Goal: Task Accomplishment & Management: Complete application form

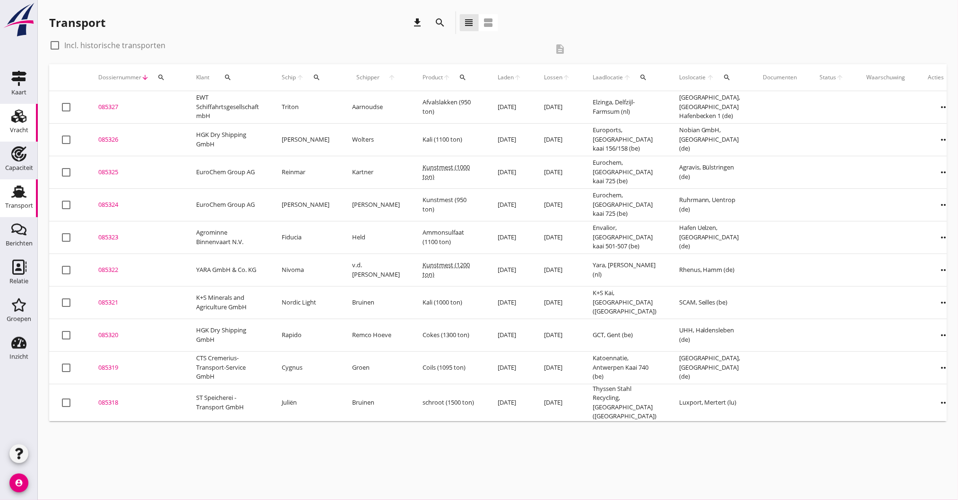
click at [16, 120] on use at bounding box center [18, 116] width 15 height 13
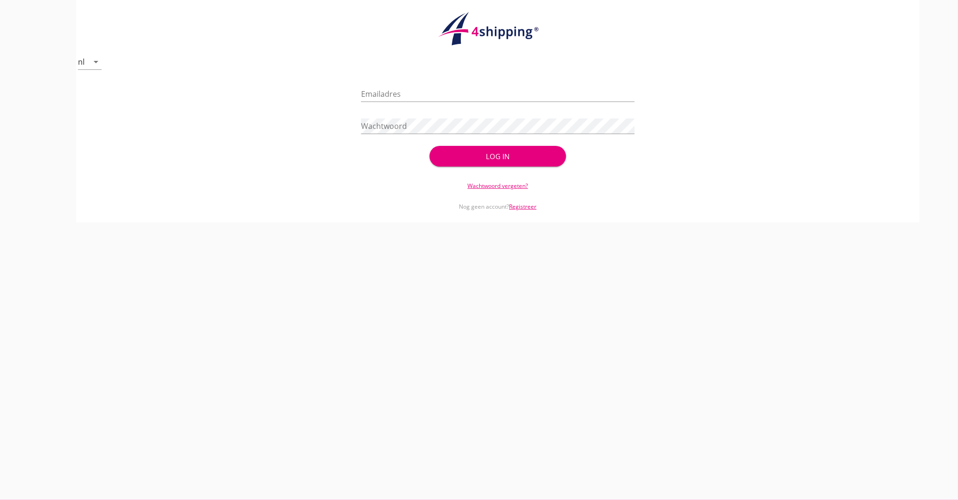
type input "[PERSON_NAME][EMAIL_ADDRESS][DOMAIN_NAME]"
click at [497, 159] on div "Log in" at bounding box center [498, 156] width 106 height 11
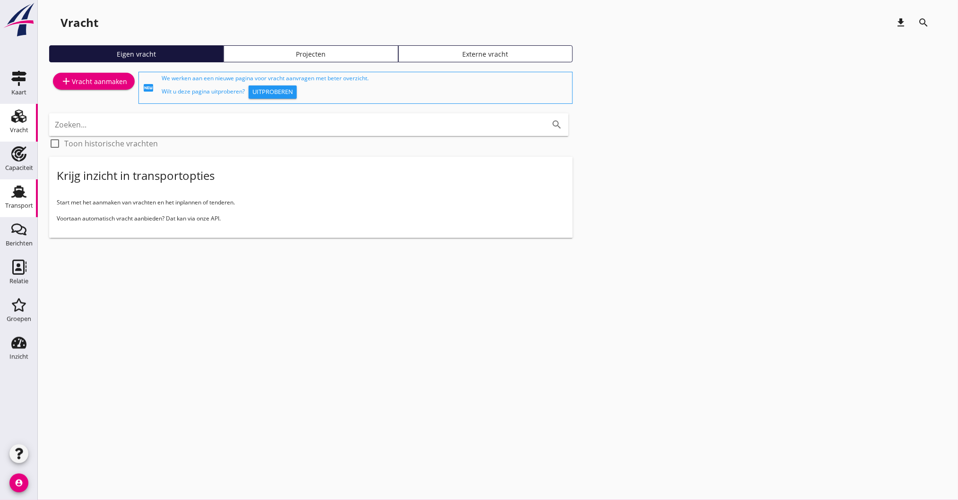
click at [9, 186] on div "Transport" at bounding box center [19, 191] width 23 height 15
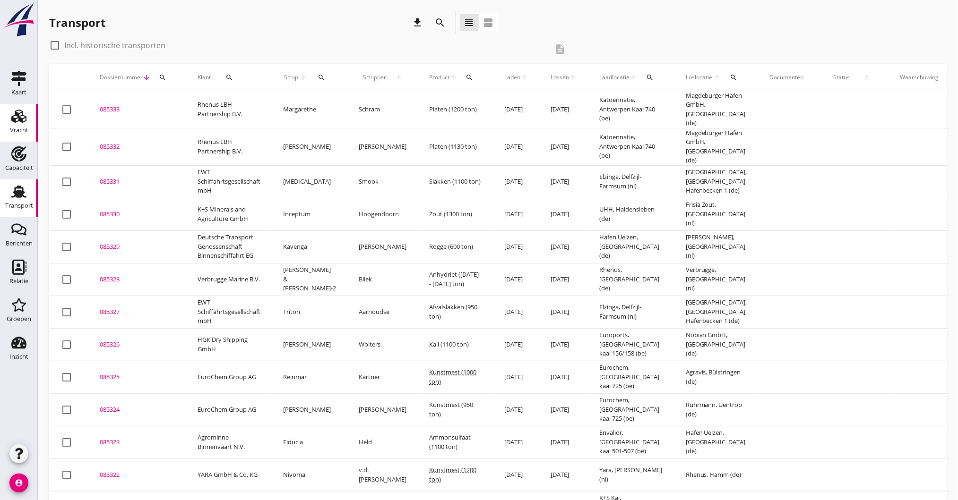
click at [9, 125] on link "Vracht Vracht" at bounding box center [19, 123] width 38 height 38
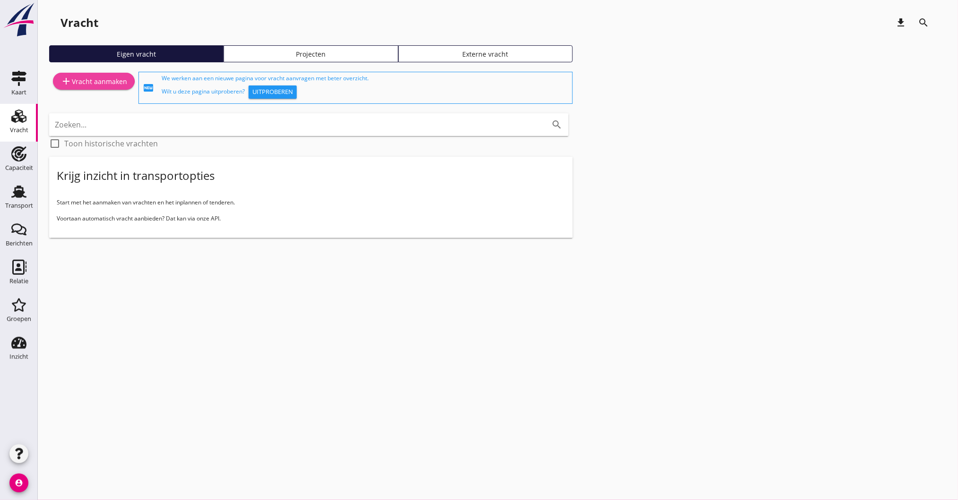
click at [108, 85] on div "add Vracht aanmaken" at bounding box center [93, 81] width 67 height 11
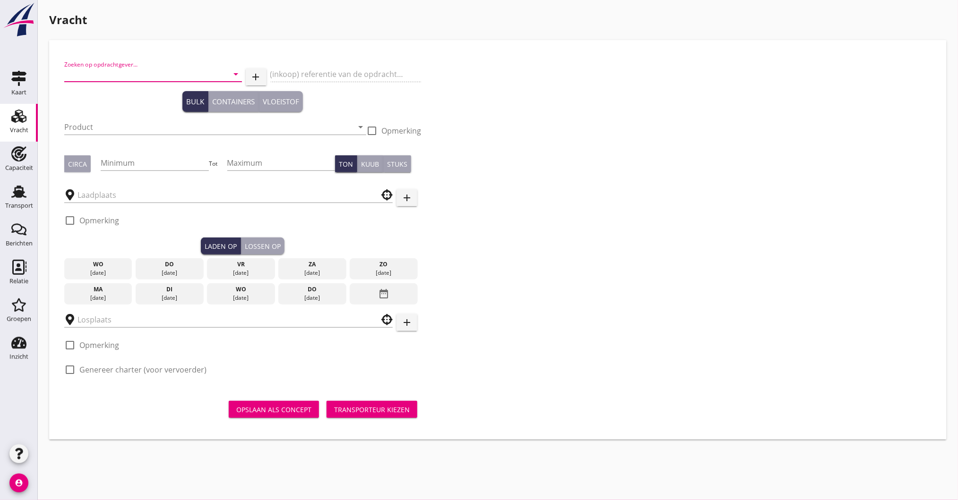
click at [119, 68] on input "Zoeken op opdrachtgever..." at bounding box center [139, 74] width 151 height 15
click at [135, 97] on div "ST Speicherei - Transport GmbH" at bounding box center [153, 97] width 163 height 11
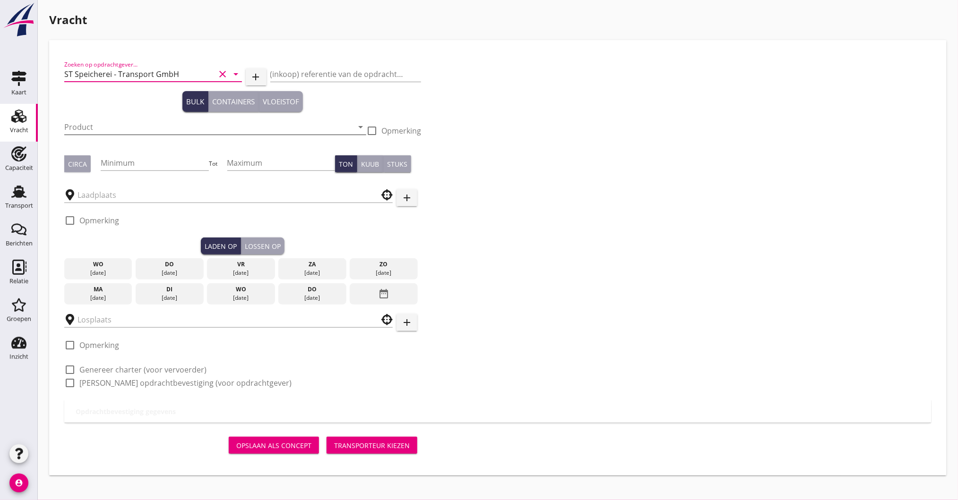
type input "ST Speicherei - Transport GmbH"
drag, startPoint x: 122, startPoint y: 119, endPoint x: 119, endPoint y: 127, distance: 8.5
click at [122, 120] on input "Product" at bounding box center [208, 127] width 289 height 15
click at [130, 131] on input "shredder" at bounding box center [208, 127] width 289 height 15
drag, startPoint x: 130, startPoint y: 131, endPoint x: -17, endPoint y: 132, distance: 147.4
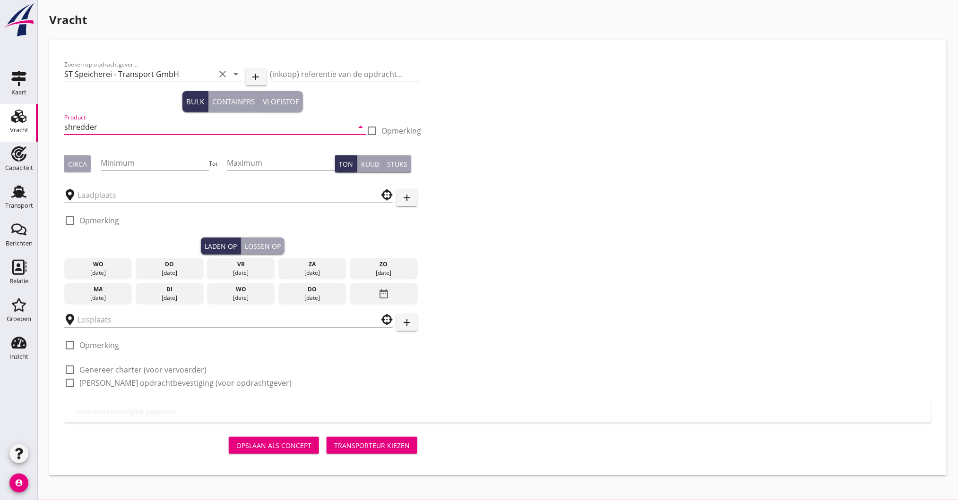
click at [0, 132] on html "+31(NL) +32(BE) +33(FR) +49(DE) +36(HU) +41(CH) +48(PL) +352(LU) +43(AU) +420(C…" at bounding box center [479, 250] width 958 height 500
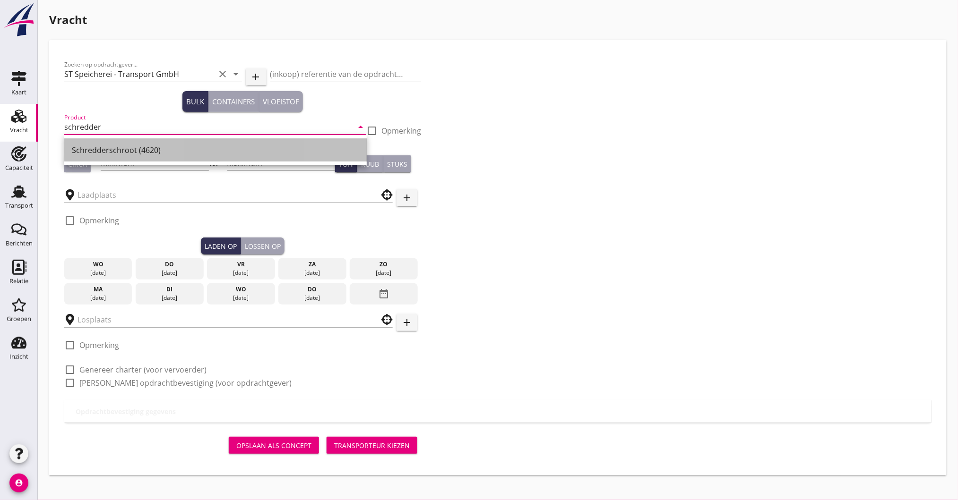
click at [106, 150] on div "Schredderschroot (4620)" at bounding box center [215, 150] width 287 height 11
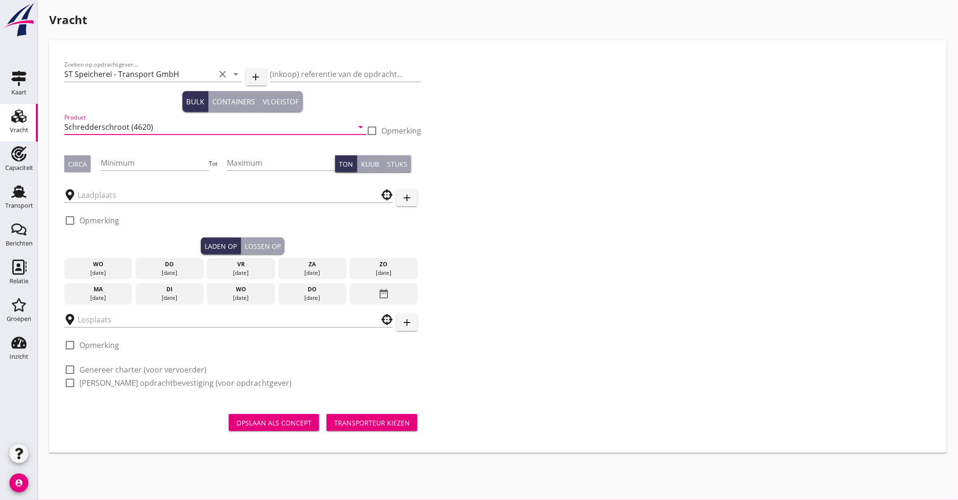
type input "Schredderschroot (4620)"
click at [91, 161] on div "Circa" at bounding box center [82, 163] width 36 height 17
click at [76, 166] on div "Circa" at bounding box center [77, 164] width 19 height 10
click at [139, 170] on div "Minimum" at bounding box center [155, 162] width 108 height 15
type input "1500"
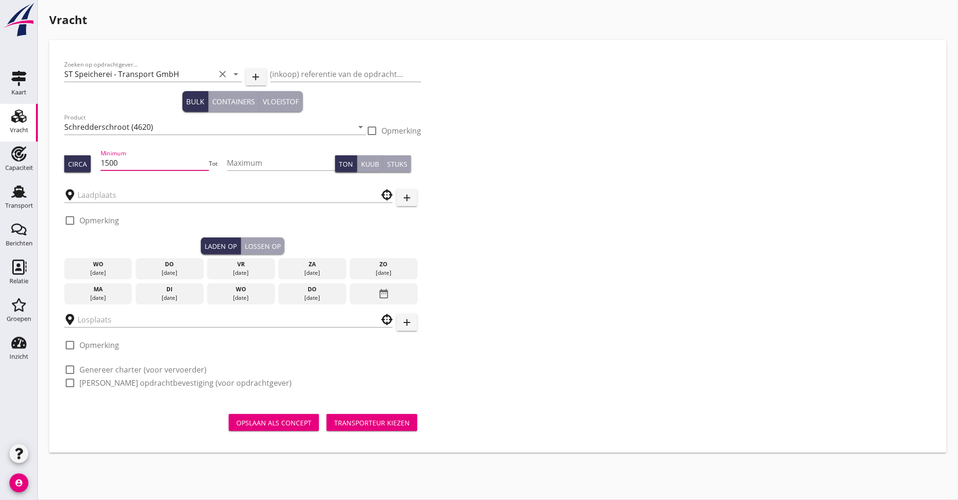
type button "per_ton"
type button "per_cubic_meter"
type button "per_piece"
click at [130, 193] on input "text" at bounding box center [221, 195] width 289 height 15
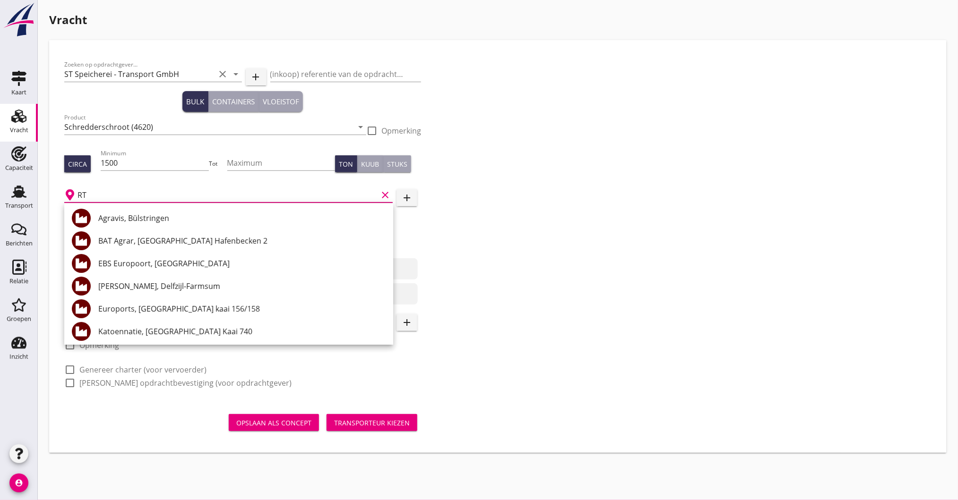
type input "R"
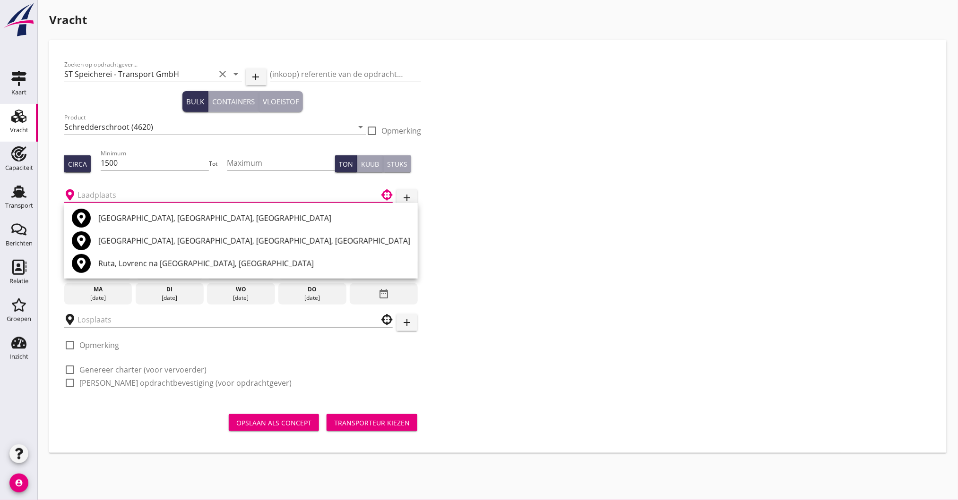
click at [412, 200] on button "add" at bounding box center [406, 197] width 21 height 17
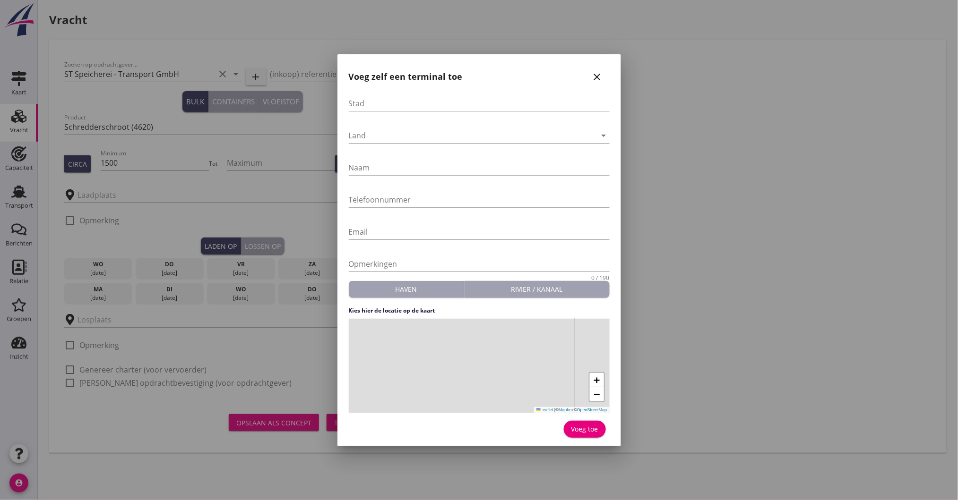
click at [394, 94] on div "Stad" at bounding box center [479, 105] width 261 height 30
click at [387, 108] on input "Stad" at bounding box center [479, 103] width 261 height 15
type input "[GEOGRAPHIC_DATA]"
type input "Steil"
type input "[PHONE_NUMBER]"
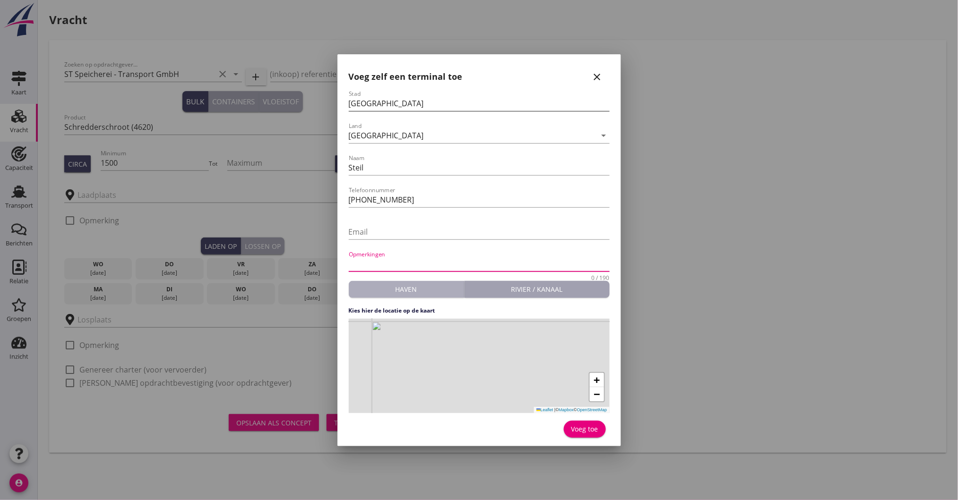
type button "harbour"
click at [476, 365] on div "+ − Leaflet | © Mapbox © OpenStreetMap" at bounding box center [479, 366] width 261 height 94
click at [593, 422] on button "Voeg toe" at bounding box center [585, 429] width 42 height 17
type input "Steil"
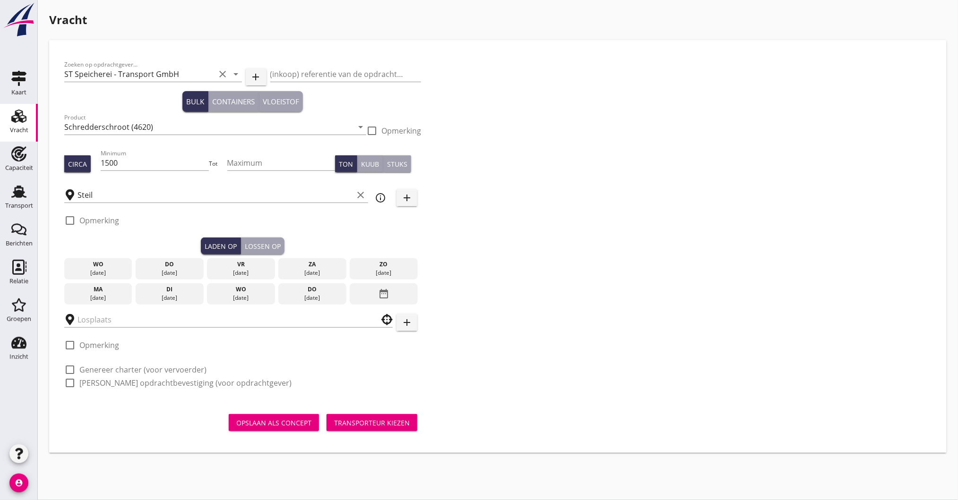
click at [326, 294] on div "[DATE]" at bounding box center [312, 298] width 63 height 9
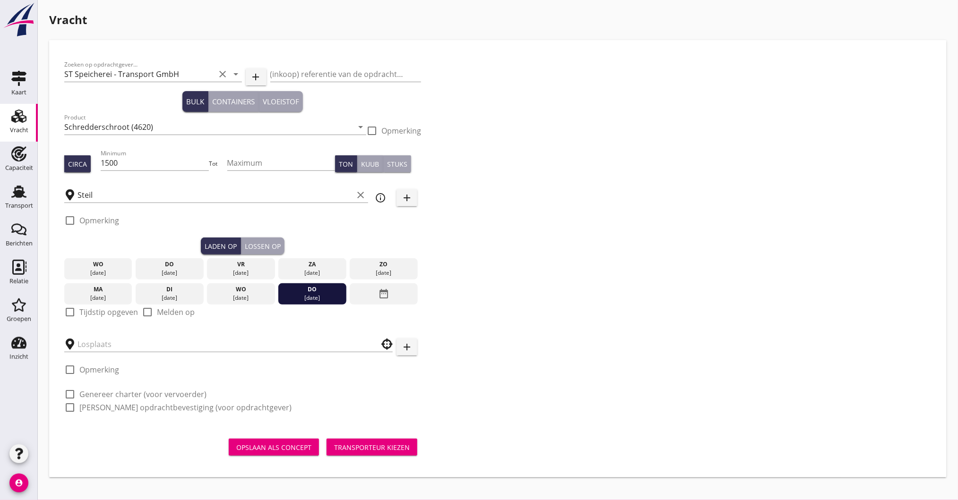
click at [92, 311] on label "Tijdstip opgeven" at bounding box center [108, 312] width 59 height 9
checkbox input "true"
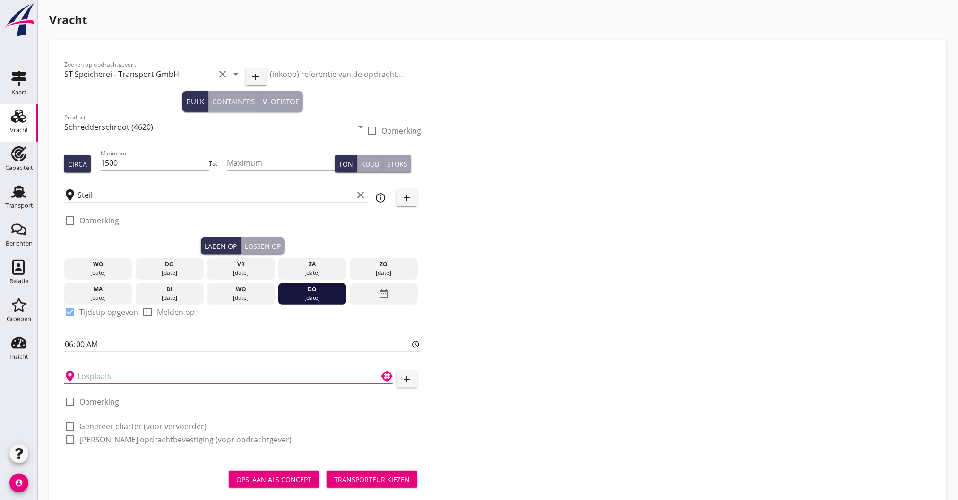
click at [81, 379] on input "text" at bounding box center [221, 376] width 289 height 15
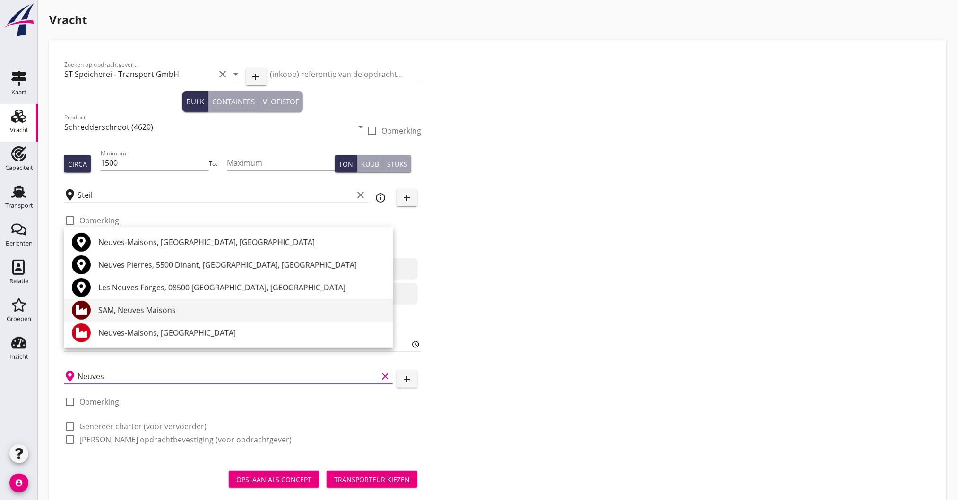
click at [155, 318] on div "SAM, Neuves Maisons" at bounding box center [241, 310] width 287 height 23
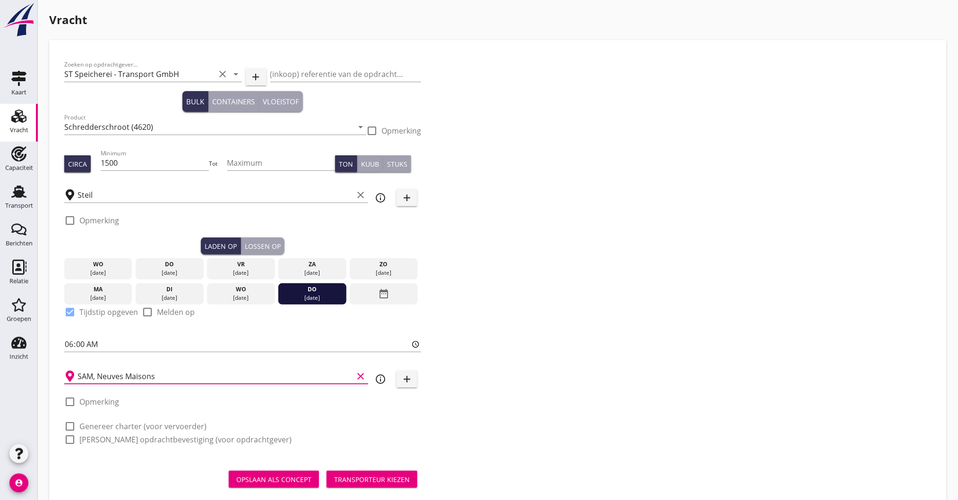
type input "SAM, Neuves Maisons"
click at [387, 294] on icon "date_range" at bounding box center [383, 293] width 11 height 17
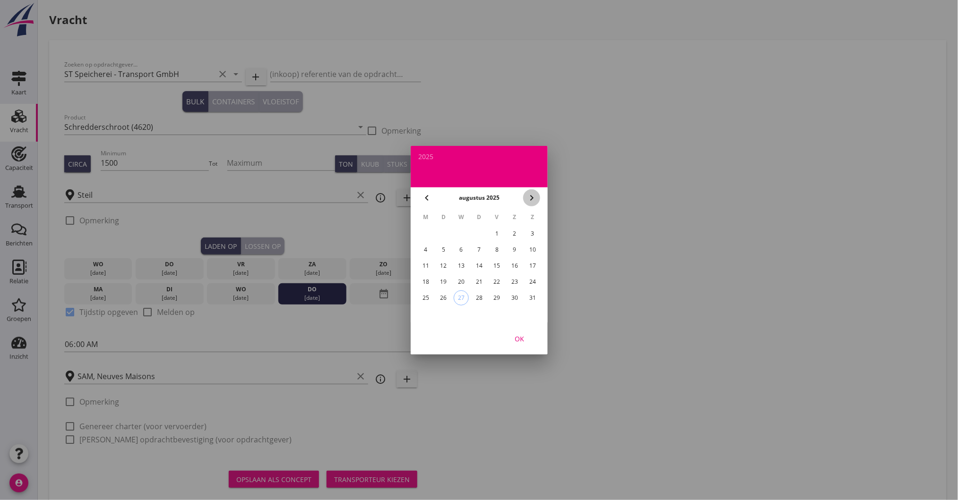
click at [535, 196] on icon "chevron_right" at bounding box center [531, 197] width 11 height 11
click at [532, 232] on div "7" at bounding box center [532, 233] width 15 height 15
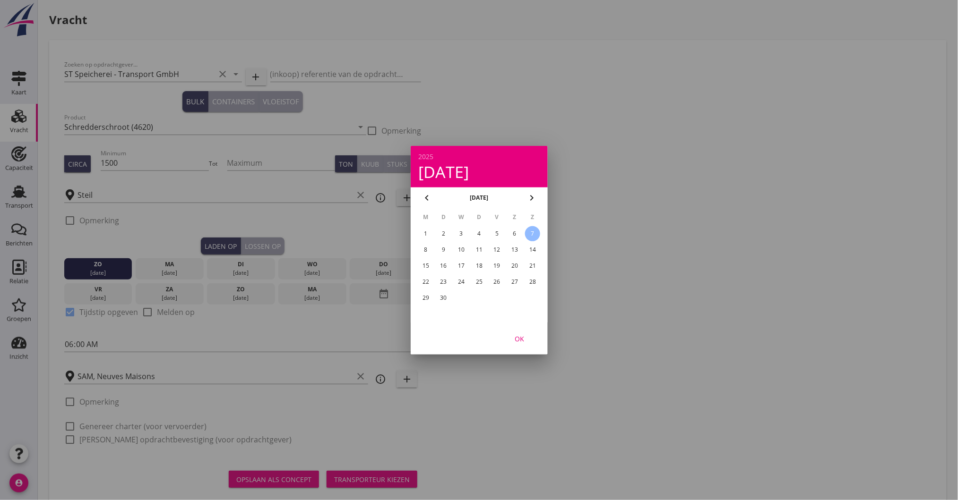
click at [527, 336] on div "OK" at bounding box center [519, 339] width 26 height 10
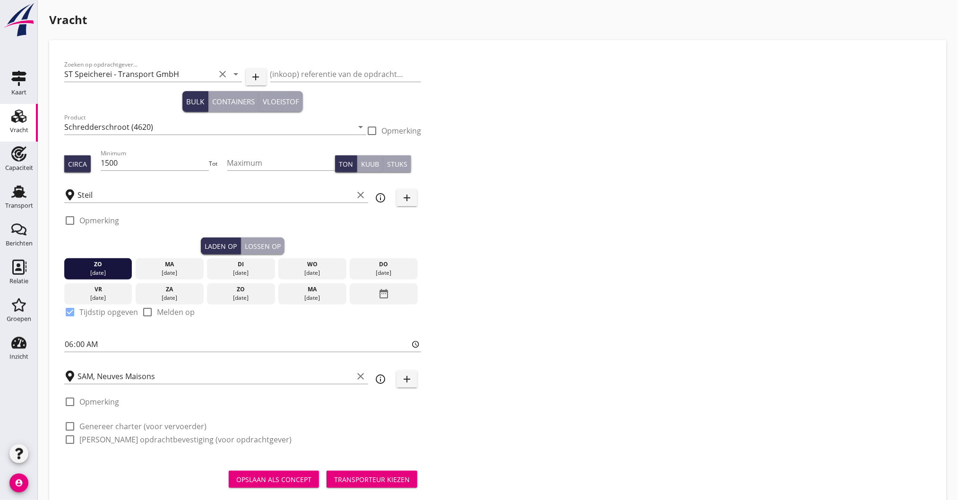
drag, startPoint x: 70, startPoint y: 429, endPoint x: 63, endPoint y: 454, distance: 26.0
click at [70, 431] on div at bounding box center [70, 427] width 16 height 16
checkbox input "true"
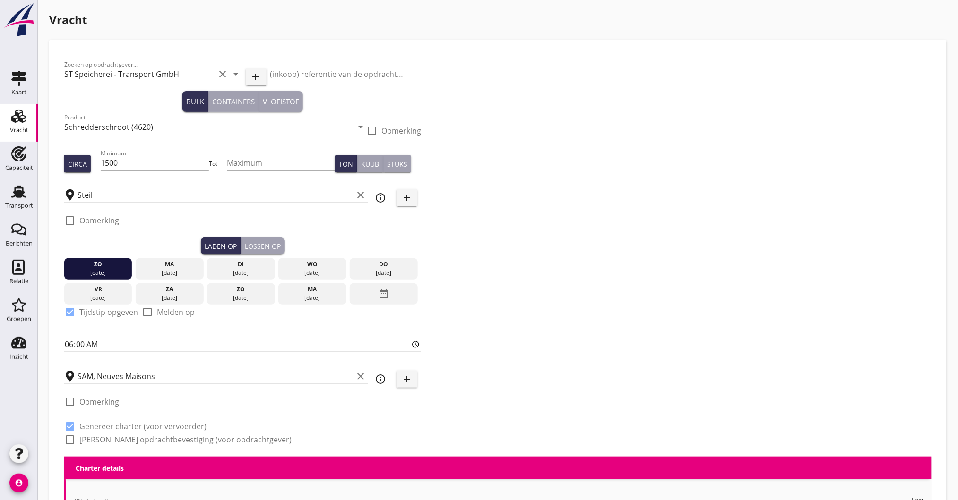
drag, startPoint x: 71, startPoint y: 440, endPoint x: 77, endPoint y: 440, distance: 5.7
click at [71, 440] on div at bounding box center [70, 440] width 16 height 16
checkbox input "true"
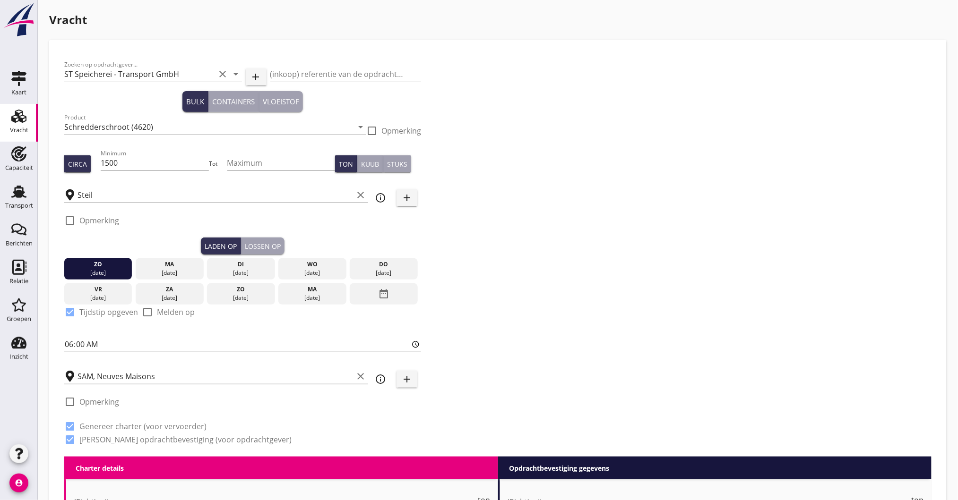
click at [390, 296] on div "date_range" at bounding box center [384, 294] width 68 height 22
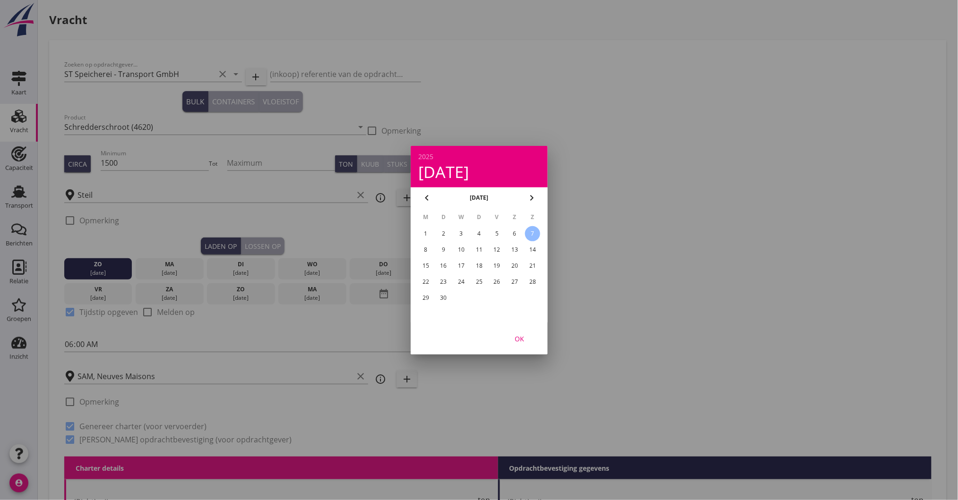
click at [479, 231] on div "4" at bounding box center [478, 233] width 15 height 15
drag, startPoint x: 524, startPoint y: 341, endPoint x: 509, endPoint y: 341, distance: 14.7
click at [522, 341] on div "OK" at bounding box center [519, 339] width 26 height 10
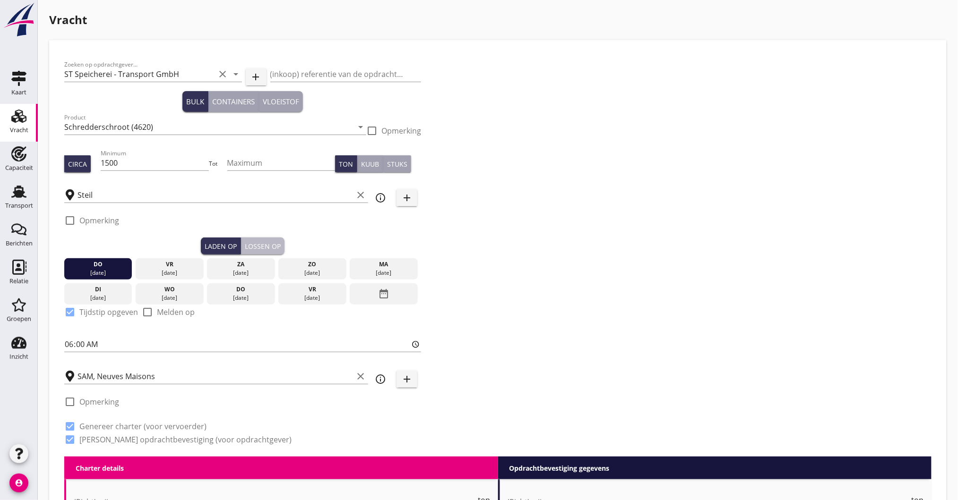
click at [258, 248] on div "Lossen op" at bounding box center [263, 246] width 36 height 10
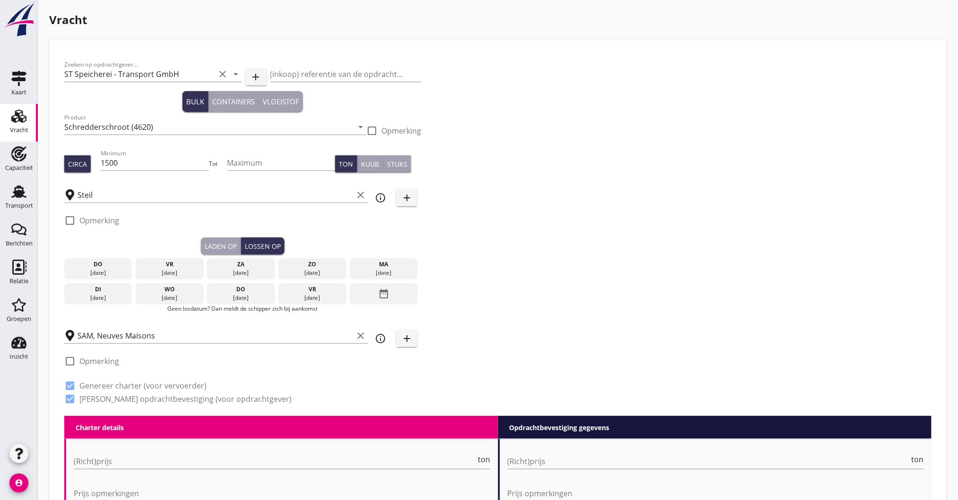
drag, startPoint x: 309, startPoint y: 265, endPoint x: 315, endPoint y: 265, distance: 5.7
click at [311, 265] on div "zo" at bounding box center [312, 264] width 63 height 9
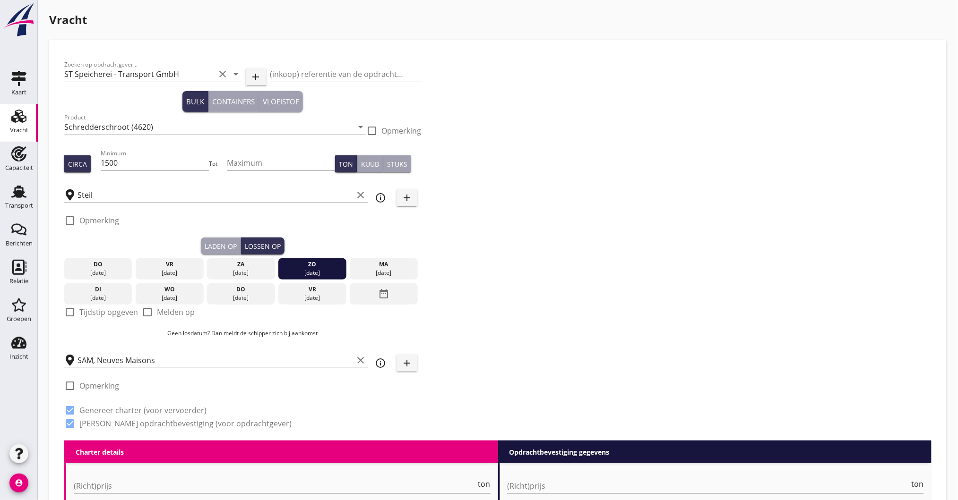
click at [98, 315] on label "Tijdstip opgeven" at bounding box center [108, 312] width 59 height 9
checkbox input "true"
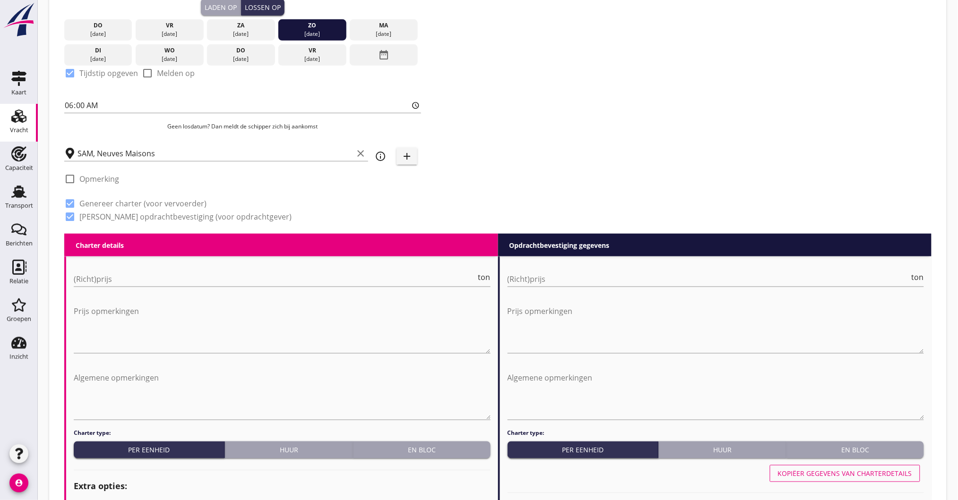
scroll to position [252, 0]
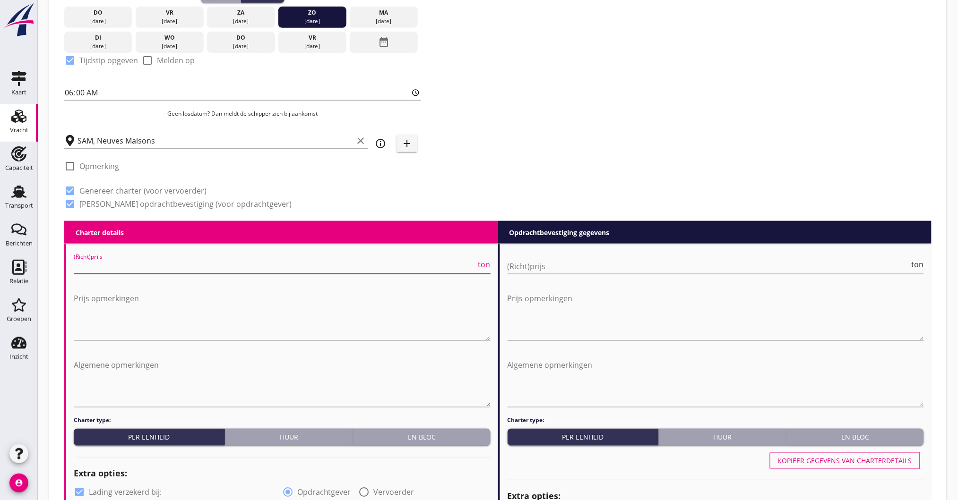
click at [138, 259] on input "(Richt)prijs" at bounding box center [275, 266] width 402 height 15
type input "6"
type input "6.50"
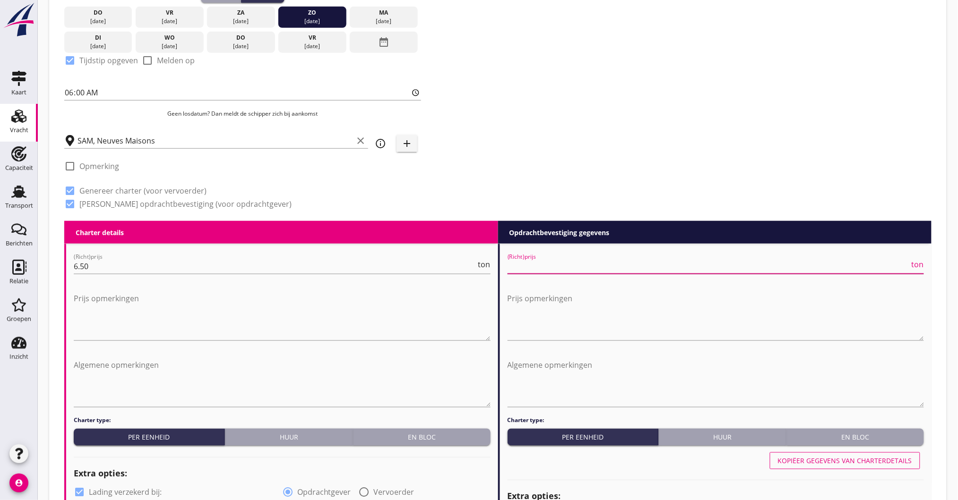
click at [607, 260] on input "(Richt)prijs" at bounding box center [708, 266] width 402 height 15
type input "6"
type input "6.60"
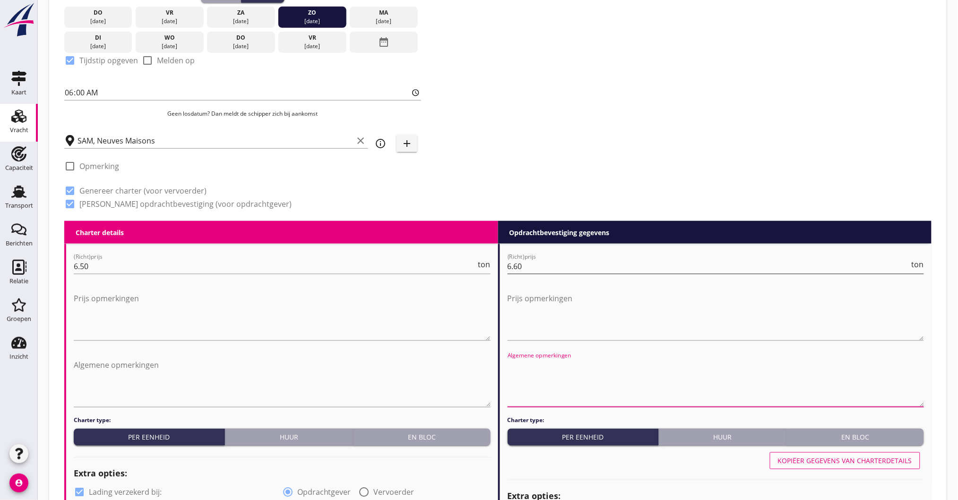
type button "per_unit"
type button "rental"
type button "block"
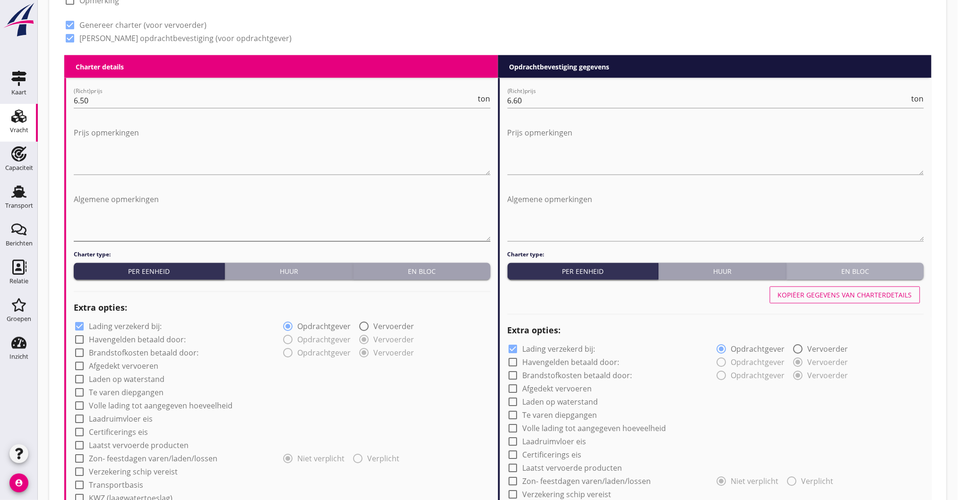
scroll to position [630, 0]
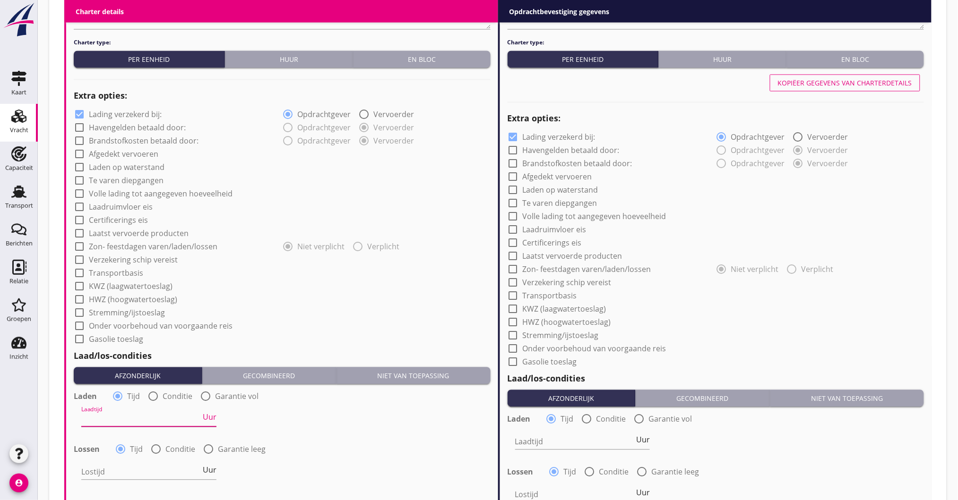
click at [125, 412] on input "Laadtijd" at bounding box center [141, 419] width 120 height 15
type input "48"
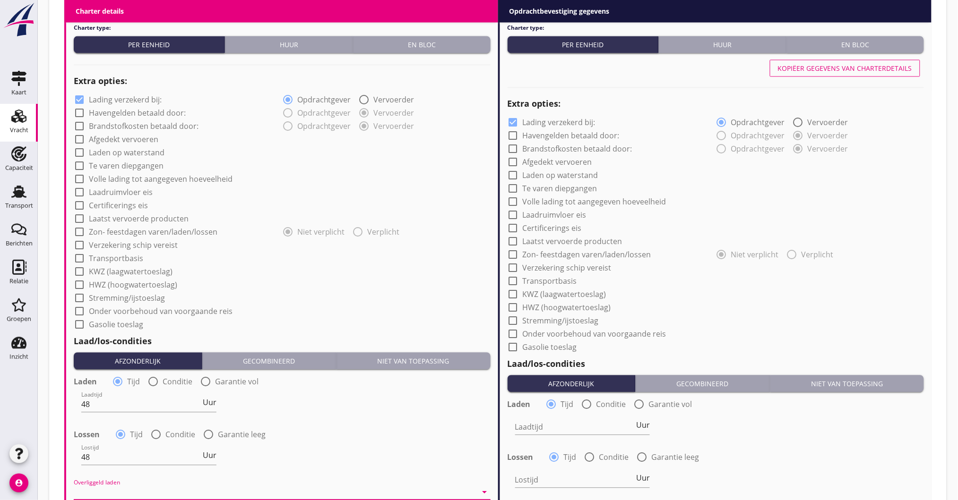
scroll to position [896, 0]
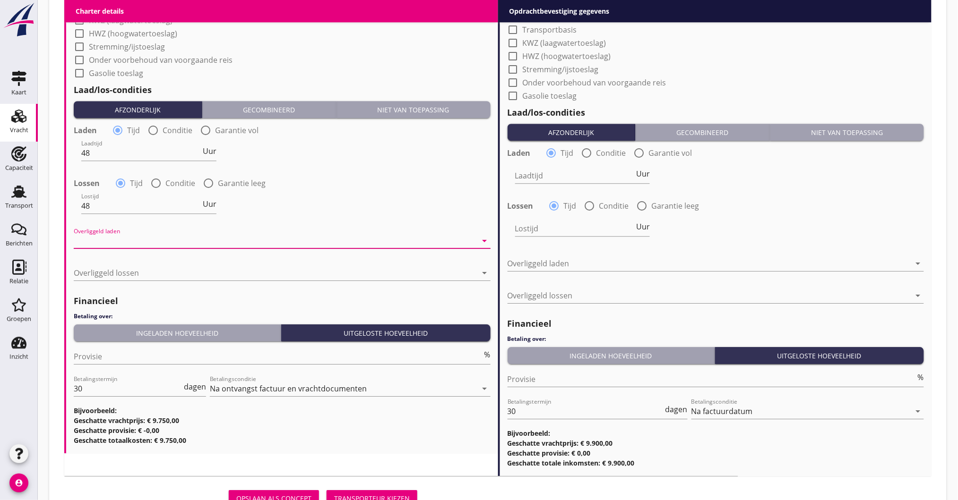
click at [105, 245] on div at bounding box center [275, 240] width 403 height 15
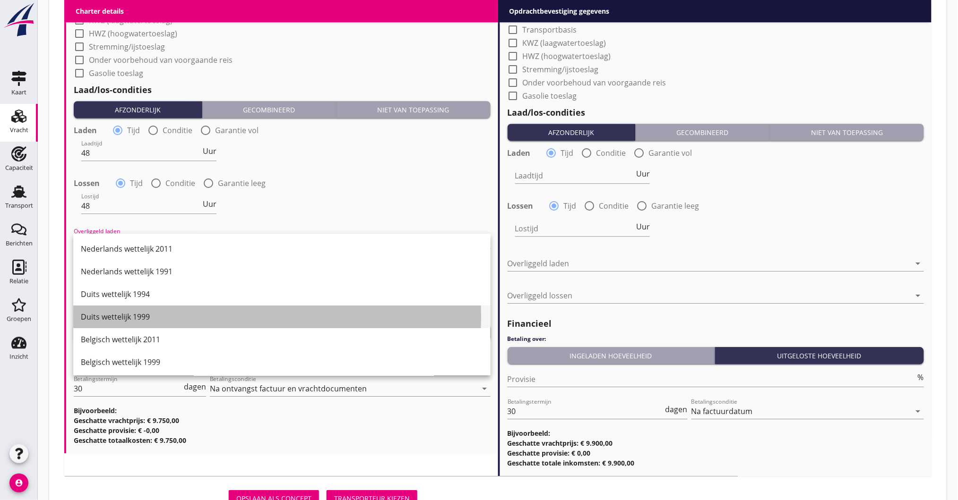
click at [126, 311] on div "Duits wettelijk 1999" at bounding box center [282, 316] width 402 height 11
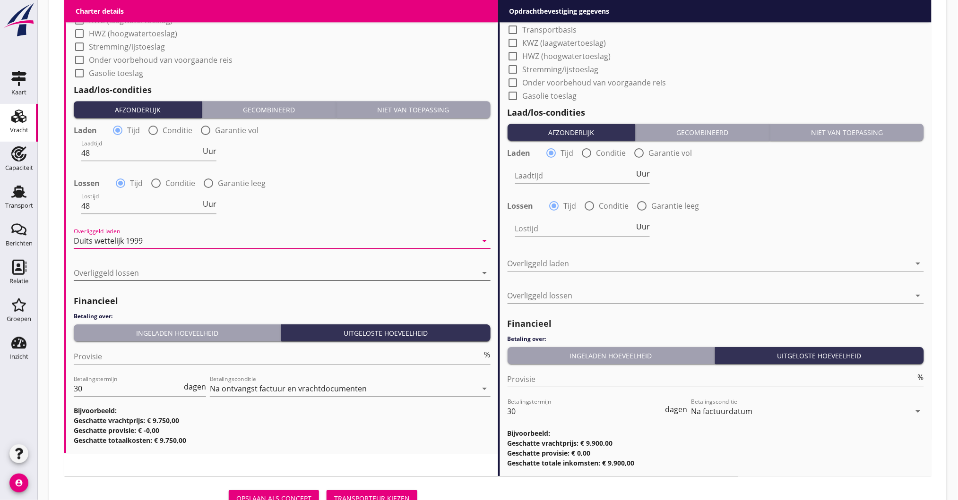
click at [122, 276] on div at bounding box center [275, 272] width 403 height 15
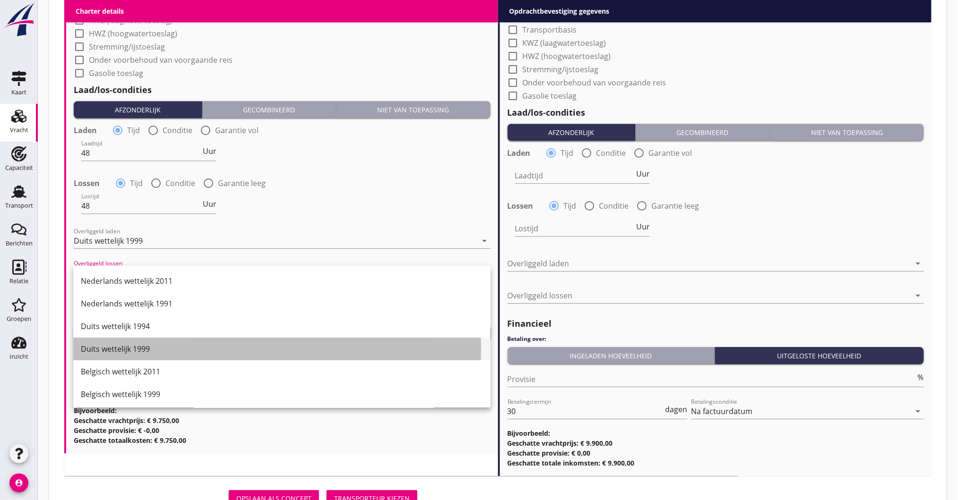
click at [145, 354] on div "Duits wettelijk 1999" at bounding box center [282, 349] width 402 height 23
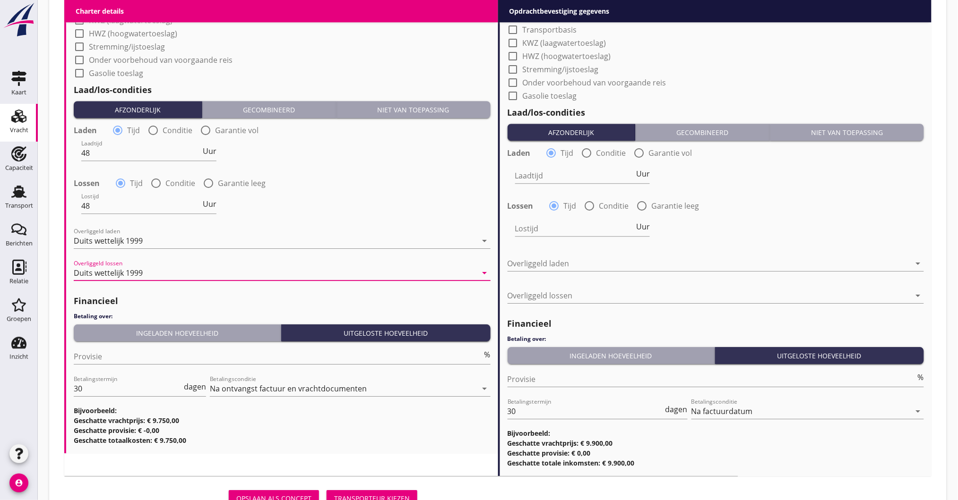
click at [142, 334] on div "Ingeladen hoeveelheid" at bounding box center [176, 333] width 199 height 10
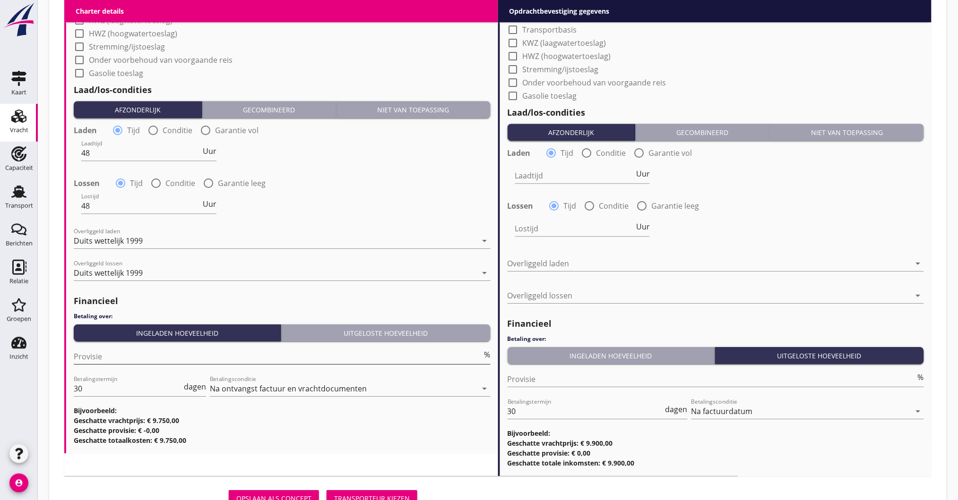
click at [137, 356] on input "Provisie" at bounding box center [278, 356] width 409 height 15
type input "5"
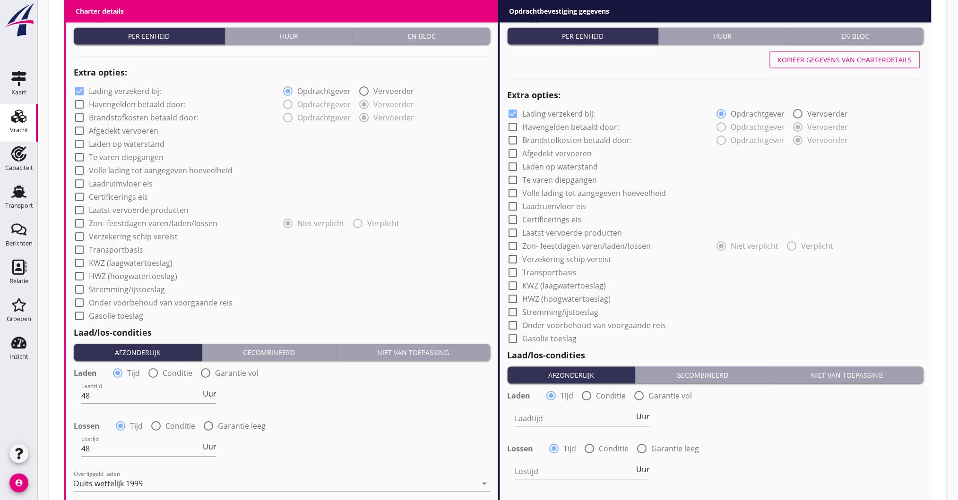
scroll to position [644, 0]
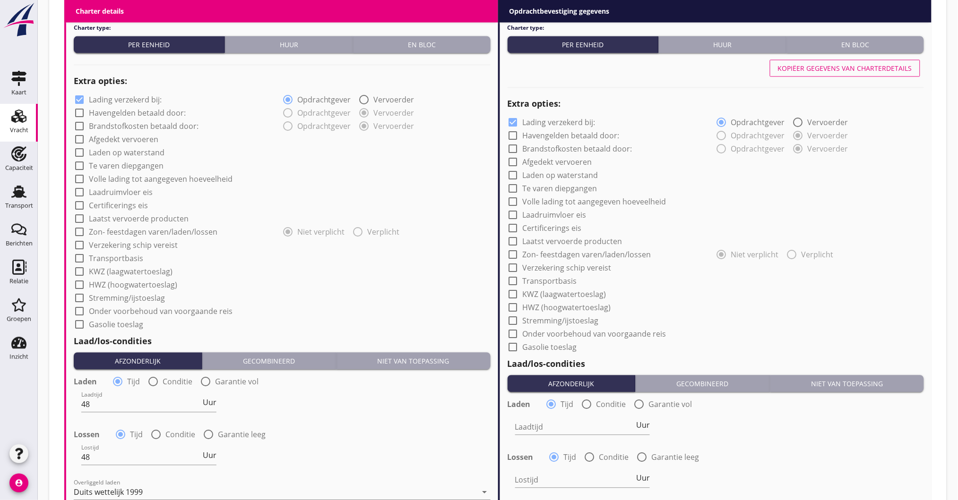
click at [93, 257] on label "Transportbasis" at bounding box center [116, 258] width 54 height 9
checkbox input "true"
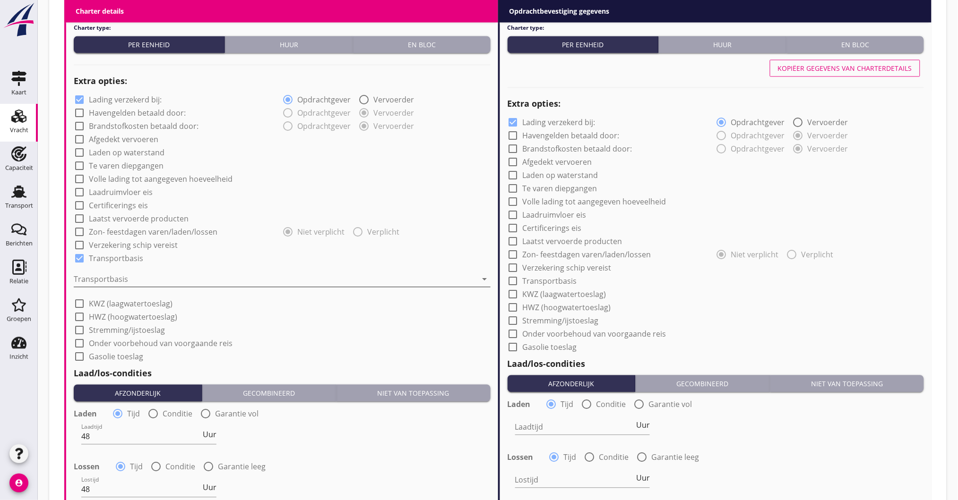
click at [100, 275] on div at bounding box center [275, 279] width 403 height 15
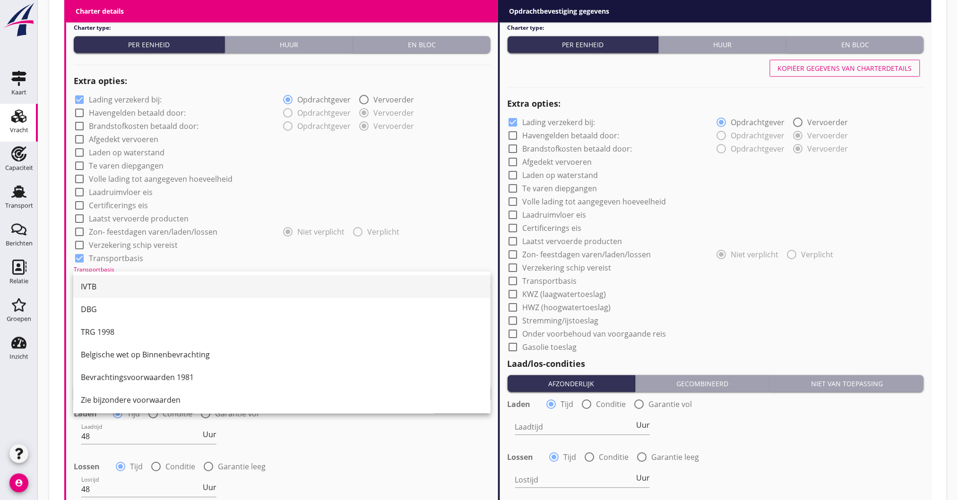
click at [109, 279] on div "IVTB" at bounding box center [282, 287] width 402 height 23
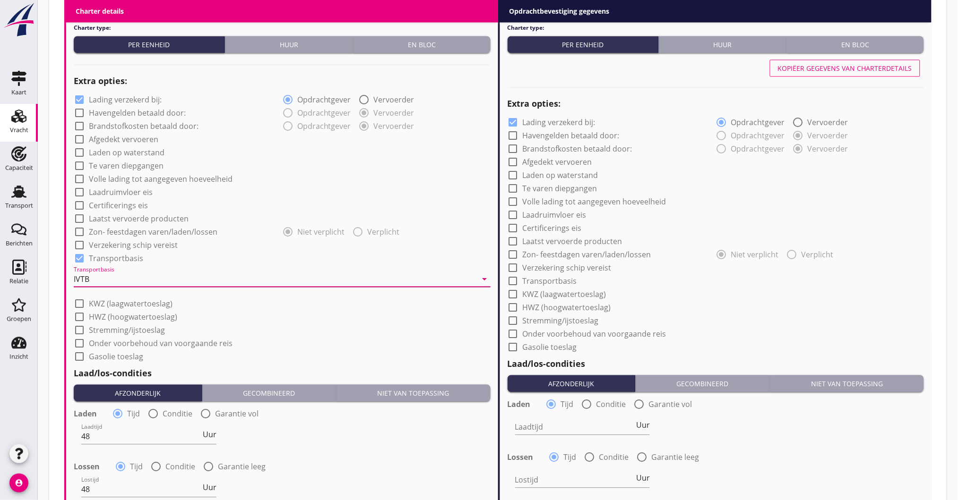
scroll to position [707, 0]
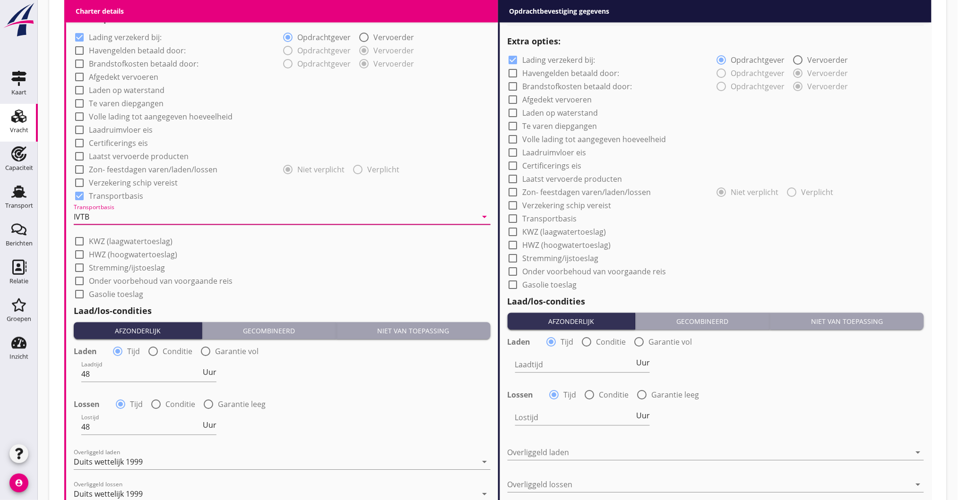
click at [210, 214] on div "IVTB" at bounding box center [275, 216] width 403 height 15
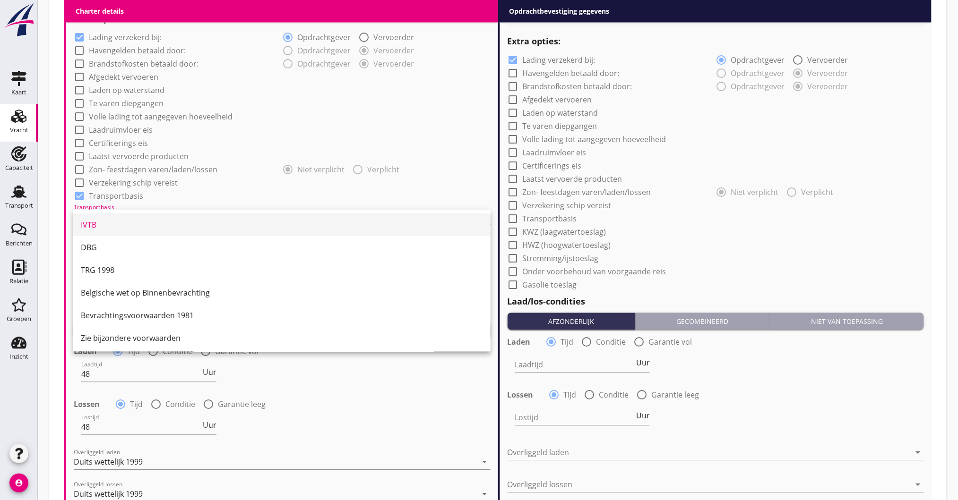
click at [162, 222] on div "IVTB" at bounding box center [282, 224] width 402 height 11
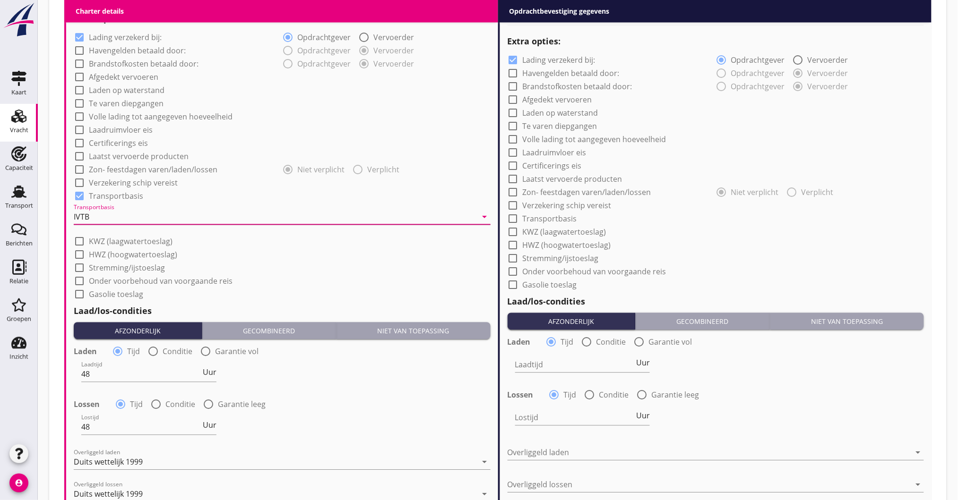
click at [163, 222] on div "IVTB" at bounding box center [275, 216] width 403 height 15
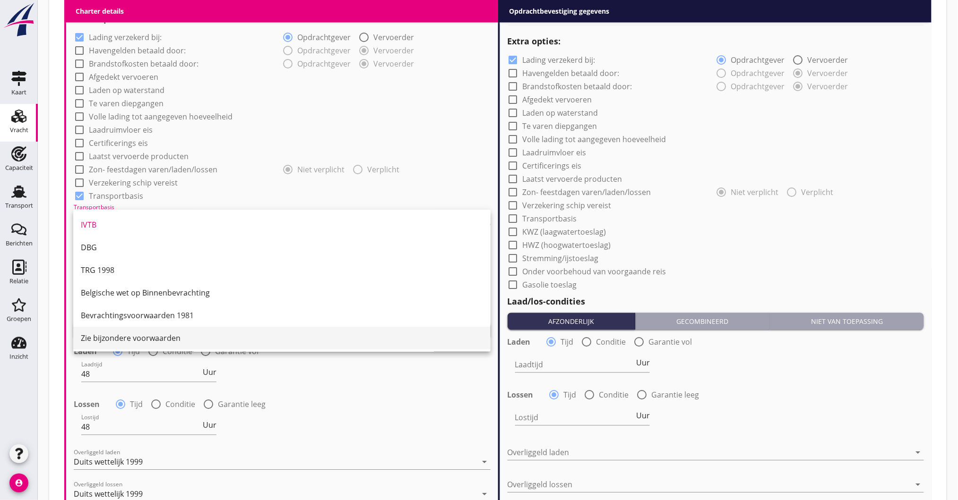
scroll to position [25, 0]
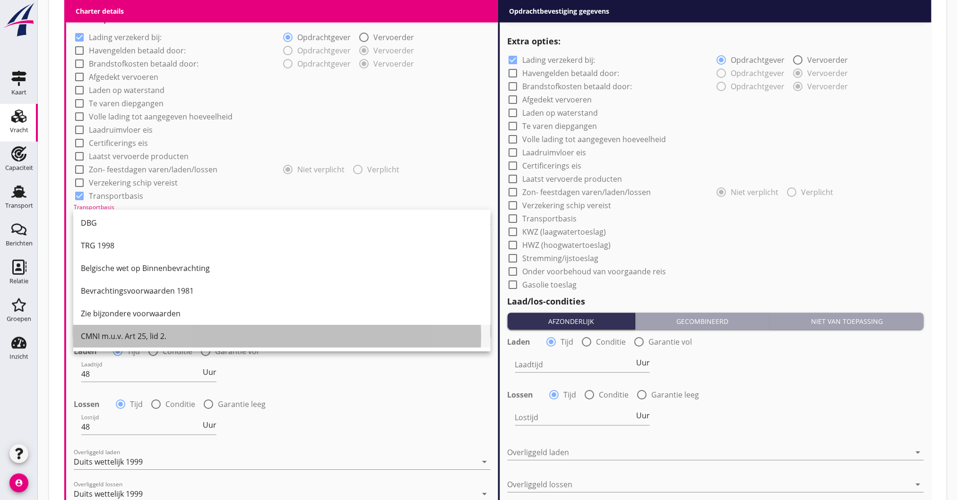
click at [131, 338] on div "CMNI m.u.v. Art 25, lid 2." at bounding box center [282, 336] width 402 height 11
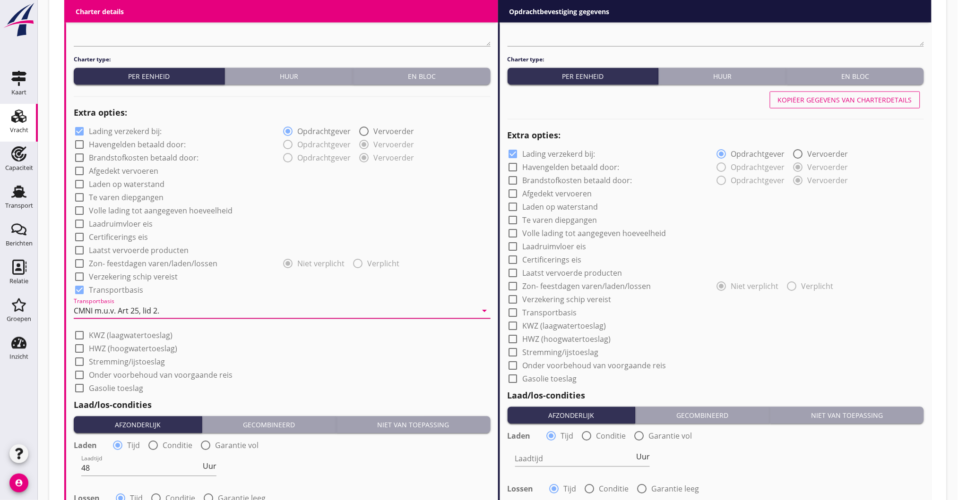
scroll to position [392, 0]
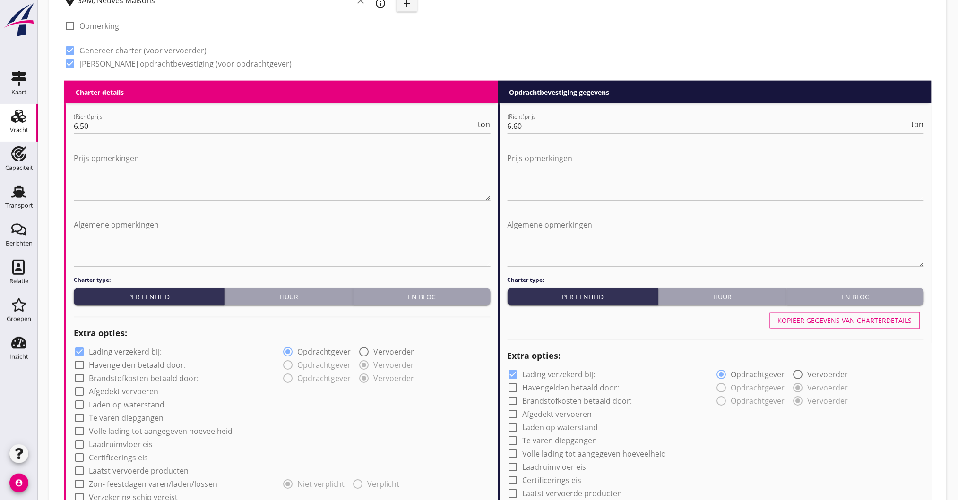
click at [856, 324] on div "Kopiëer gegevens van charterdetails" at bounding box center [845, 321] width 134 height 10
checkbox input "true"
type input "48"
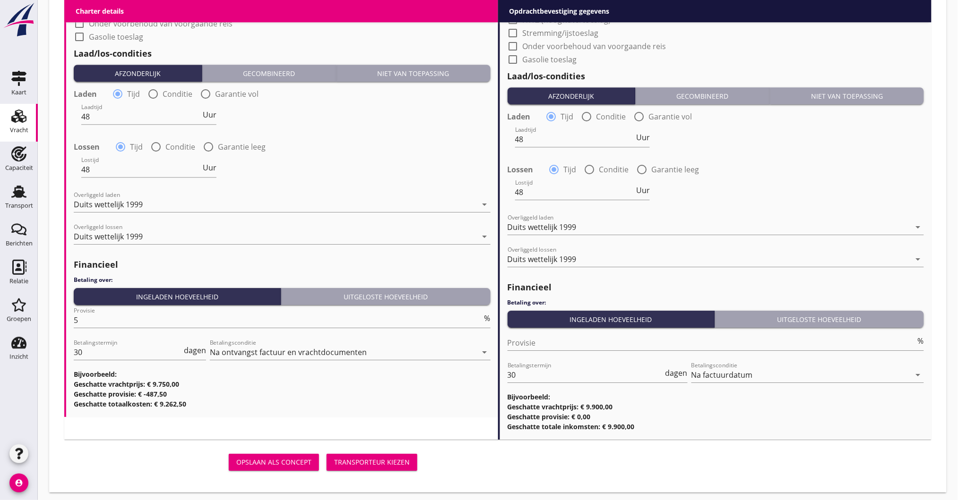
scroll to position [968, 0]
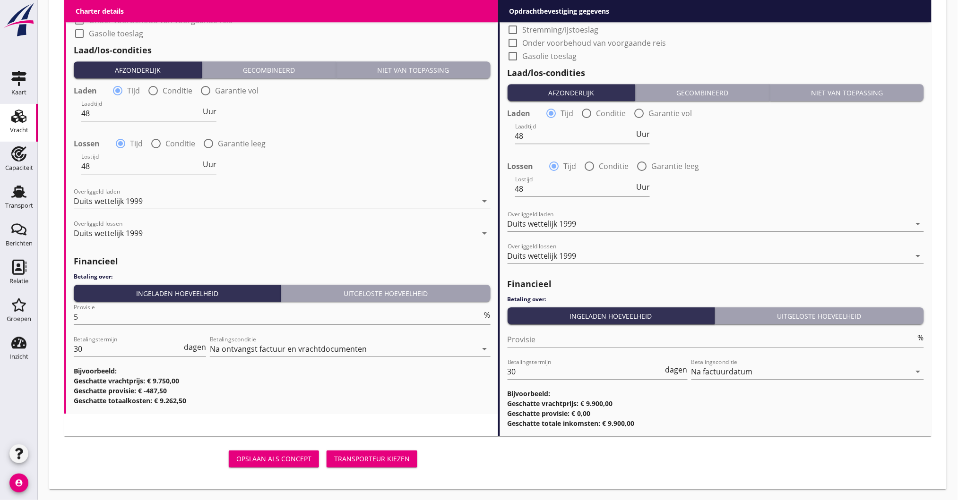
click at [394, 468] on div "Opslaan als concept Transporteur kiezen" at bounding box center [242, 459] width 357 height 23
click at [395, 457] on div "Transporteur kiezen" at bounding box center [372, 459] width 76 height 10
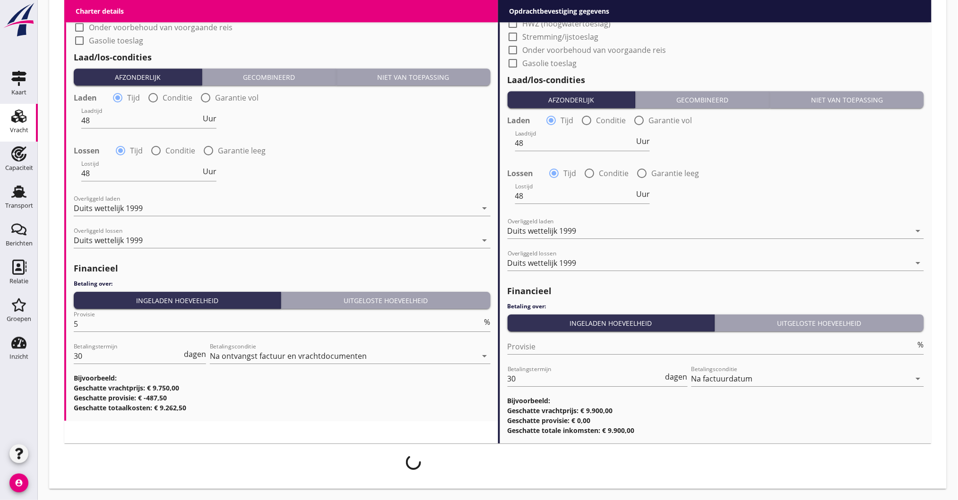
scroll to position [960, 0]
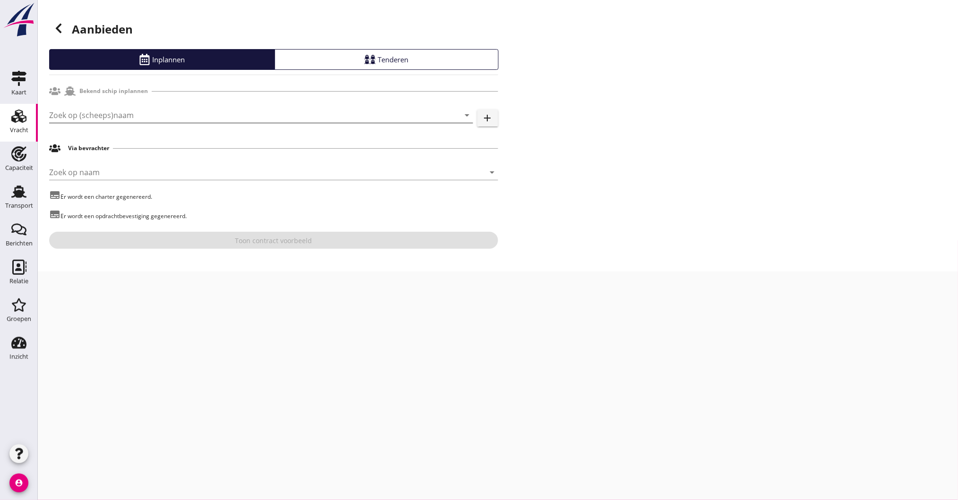
click at [85, 117] on input "Zoek op (scheeps)naam" at bounding box center [247, 115] width 397 height 15
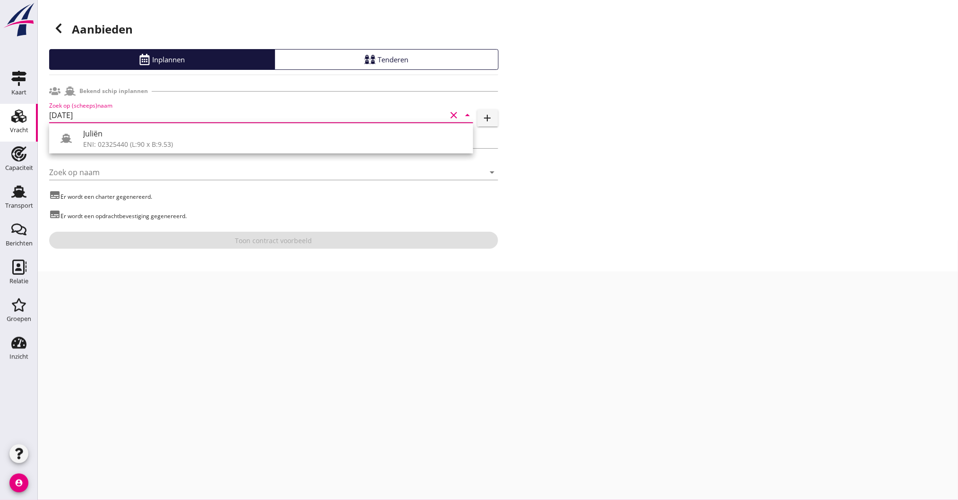
click at [111, 143] on div "ENI: 02325440 (L:90 x B:9.53)" at bounding box center [274, 144] width 382 height 10
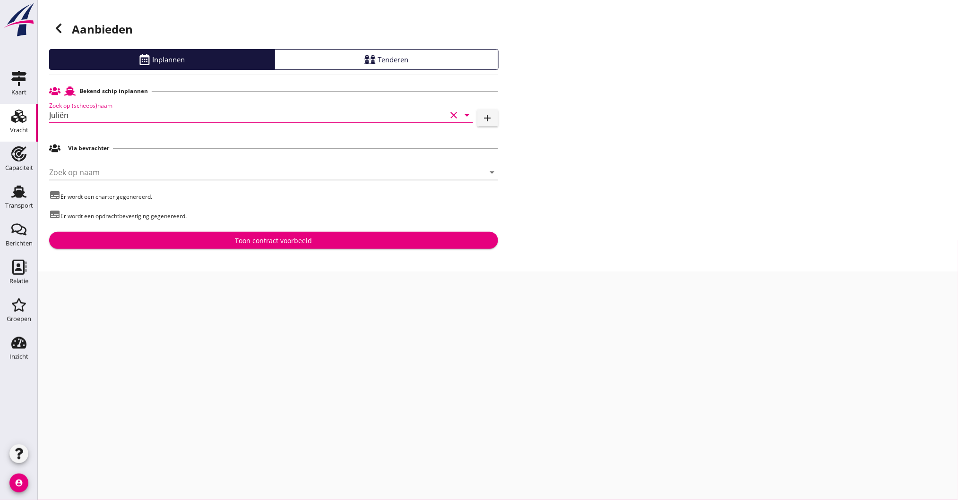
type input "Juliën"
click at [199, 243] on div "Toon contract voorbeeld" at bounding box center [274, 241] width 434 height 10
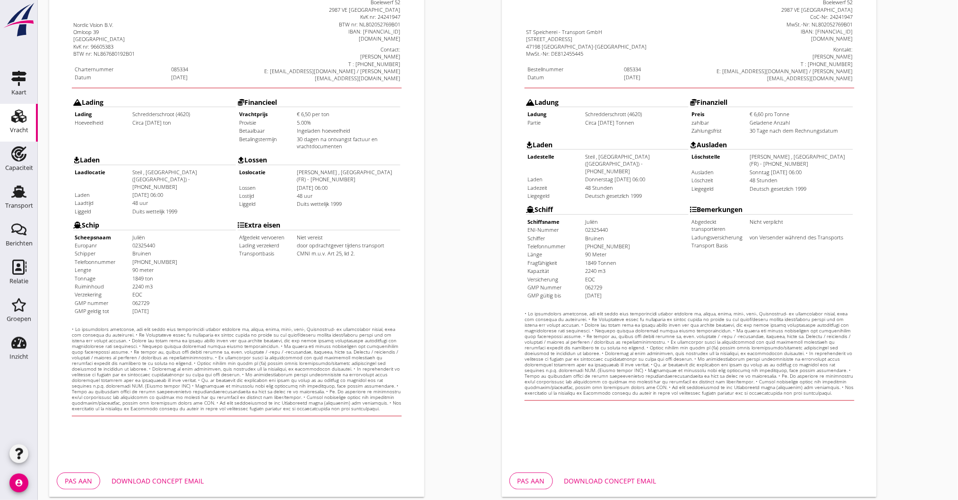
scroll to position [189, 0]
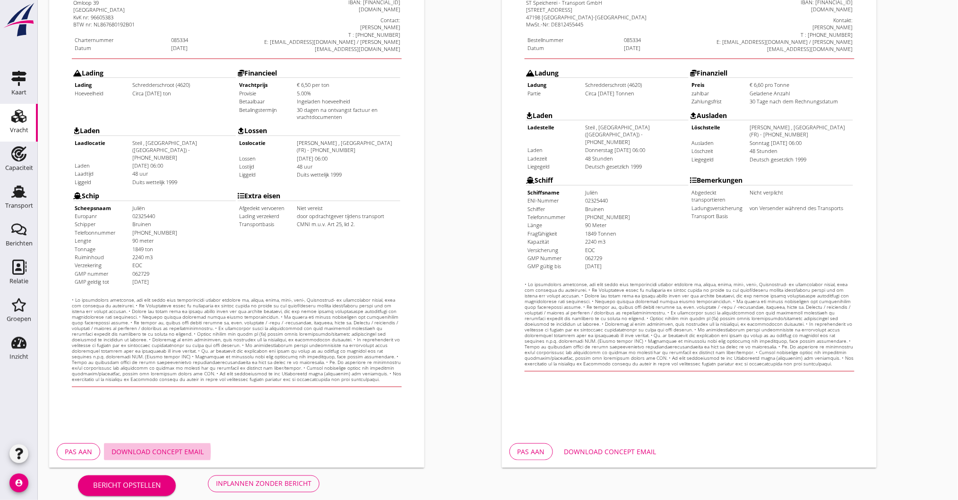
click at [175, 455] on div "Download concept email" at bounding box center [157, 452] width 92 height 10
click at [283, 480] on div "Inplannen zonder bericht" at bounding box center [263, 484] width 95 height 10
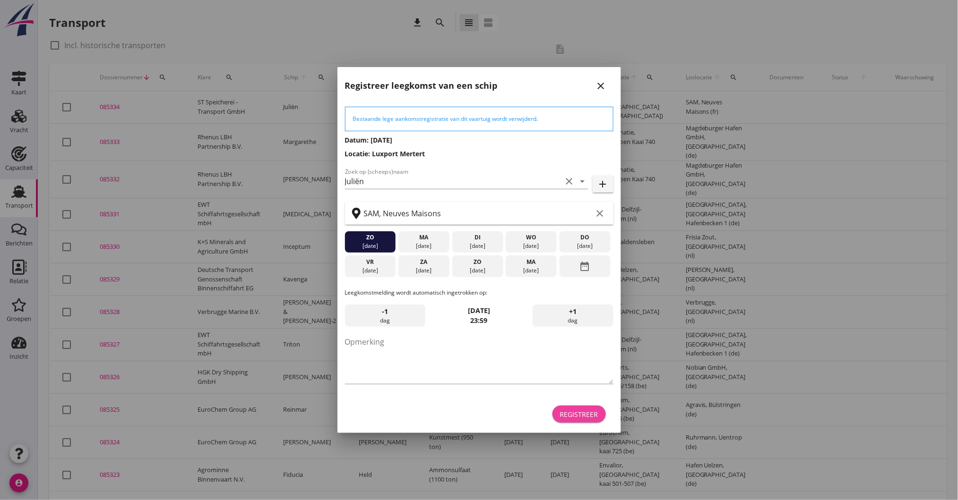
click at [571, 410] on div "Registreer" at bounding box center [579, 415] width 38 height 10
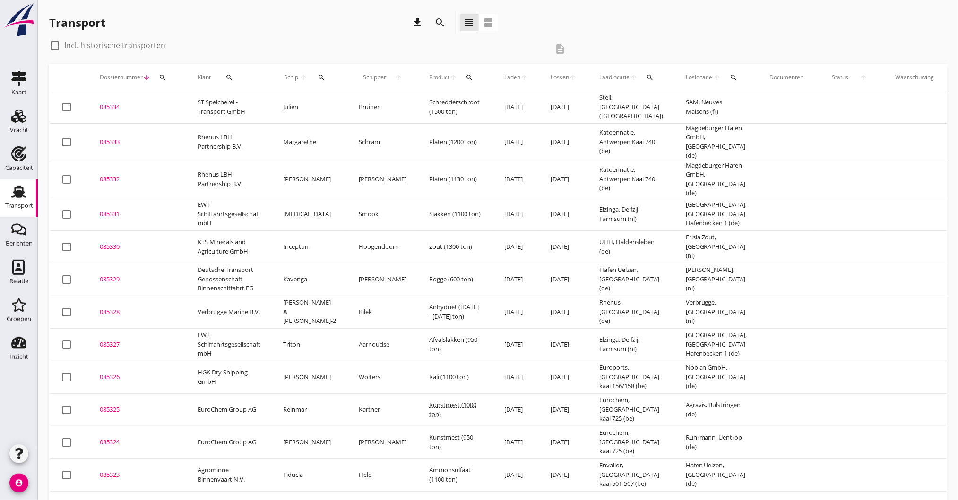
click at [147, 308] on div "085328" at bounding box center [137, 312] width 75 height 9
